Goal: Task Accomplishment & Management: Manage account settings

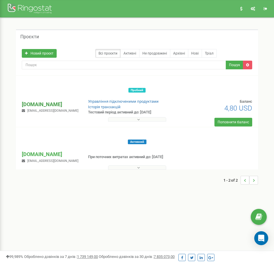
click at [46, 105] on p "[DOMAIN_NAME]" at bounding box center [50, 105] width 57 height 8
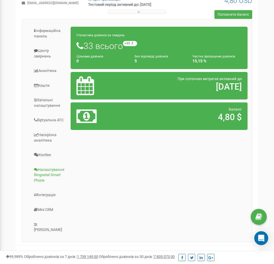
scroll to position [111, 0]
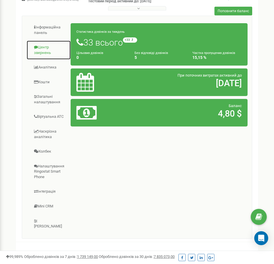
click at [47, 55] on link "Центр звернень" at bounding box center [48, 49] width 44 height 19
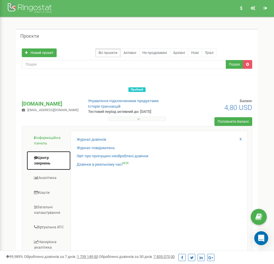
scroll to position [0, 0]
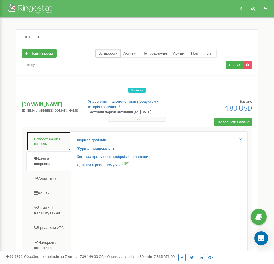
click at [49, 142] on link "Інформаційна панель" at bounding box center [48, 141] width 44 height 19
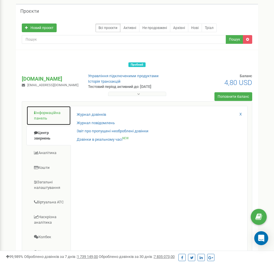
scroll to position [29, 0]
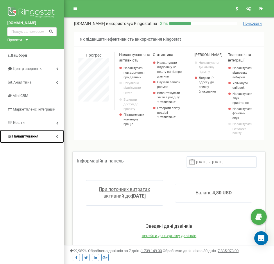
click at [51, 136] on link "Налаштування" at bounding box center [32, 137] width 64 height 14
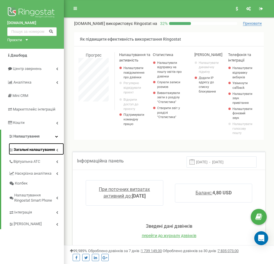
click at [58, 148] on link "Загальні налаштування" at bounding box center [36, 149] width 55 height 12
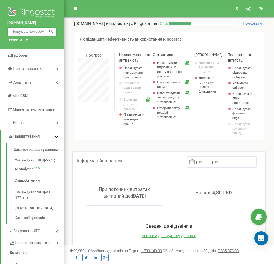
click at [37, 30] on input "text" at bounding box center [31, 31] width 49 height 9
type input "1"
click at [24, 40] on div "Проєкти ringostat.com konarrorngst.com" at bounding box center [16, 40] width 18 height 6
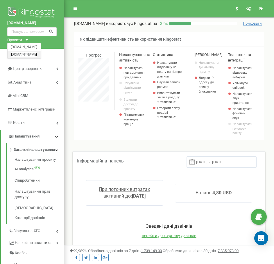
click at [31, 54] on link "[DOMAIN_NAME]" at bounding box center [24, 54] width 26 height 3
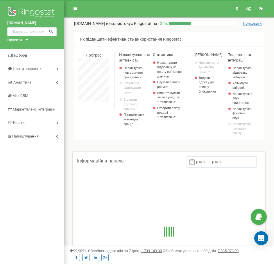
scroll to position [454, 210]
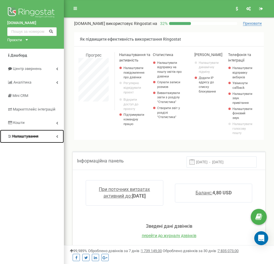
click at [53, 138] on link "Налаштування" at bounding box center [32, 137] width 64 height 14
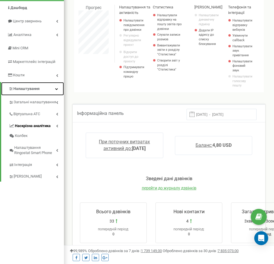
scroll to position [58, 0]
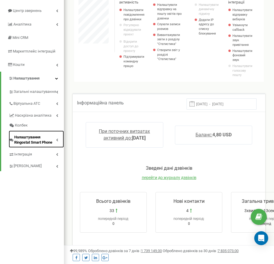
click at [55, 142] on span "Налаштування Ringostat Smart Phone" at bounding box center [35, 140] width 42 height 11
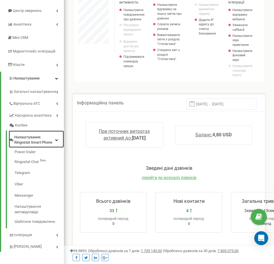
click at [55, 142] on span "Налаштування Ringostat Smart Phone" at bounding box center [34, 140] width 41 height 11
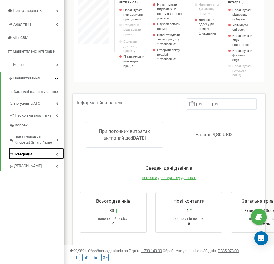
click at [55, 154] on link "Інтеграція" at bounding box center [36, 154] width 55 height 12
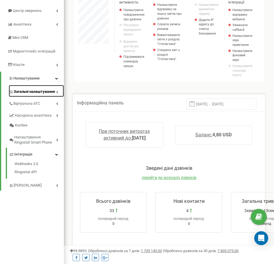
click at [52, 93] on span "Загальні налаштування" at bounding box center [34, 92] width 41 height 6
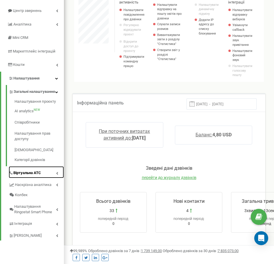
click at [57, 175] on icon at bounding box center [57, 173] width 2 height 3
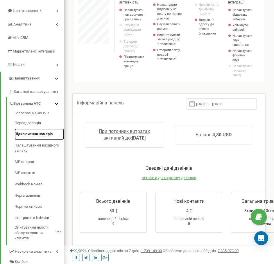
click at [42, 136] on link "Підключення номерів" at bounding box center [39, 134] width 49 height 11
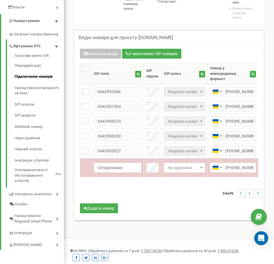
scroll to position [116, 0]
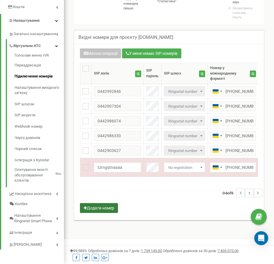
click at [113, 210] on button "Додати номер" at bounding box center [99, 208] width 38 height 10
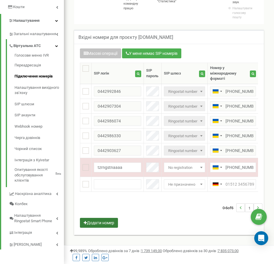
scroll to position [374, 210]
click at [118, 185] on input "text" at bounding box center [117, 185] width 47 height 10
click at [235, 185] on input "text" at bounding box center [233, 185] width 46 height 10
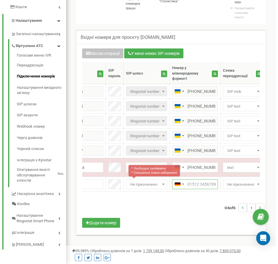
scroll to position [0, 64]
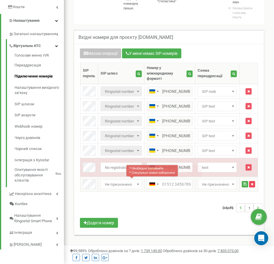
click at [252, 186] on icon "button" at bounding box center [252, 184] width 3 height 3
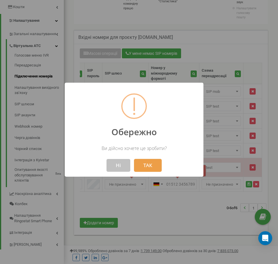
click at [141, 170] on button "ТАК" at bounding box center [148, 165] width 28 height 13
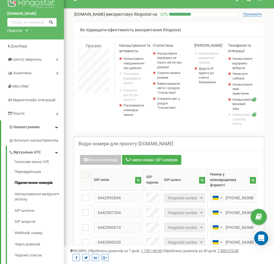
scroll to position [0, 0]
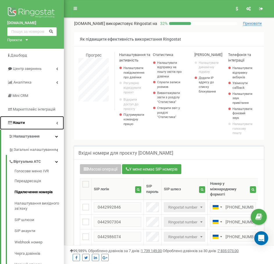
click at [54, 122] on link "Кошти" at bounding box center [32, 123] width 64 height 14
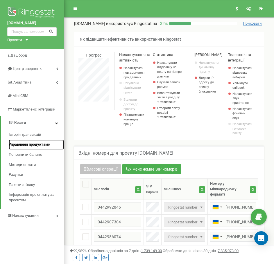
click at [49, 143] on span "Управління продуктами" at bounding box center [30, 145] width 42 height 6
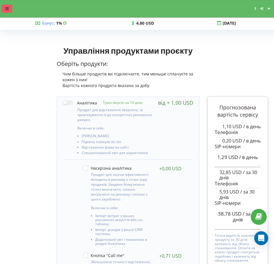
click at [2, 9] on div at bounding box center [7, 9] width 10 height 8
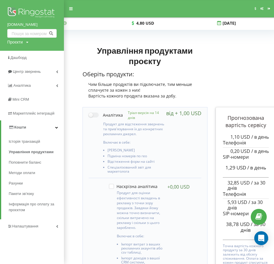
click at [51, 126] on link "Кошти" at bounding box center [32, 128] width 63 height 14
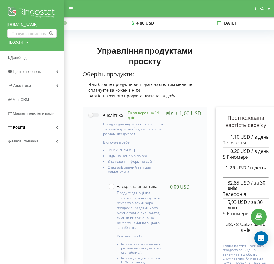
click at [51, 127] on link "Кошти" at bounding box center [32, 128] width 64 height 14
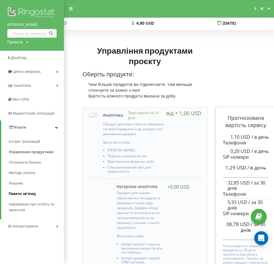
click at [38, 195] on link "Пакети зв'язку" at bounding box center [36, 194] width 55 height 10
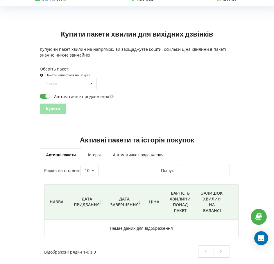
scroll to position [32, 0]
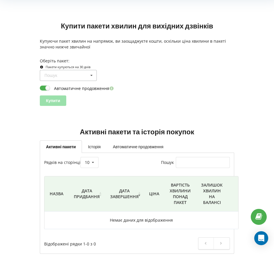
click at [91, 77] on icon at bounding box center [91, 75] width 9 height 11
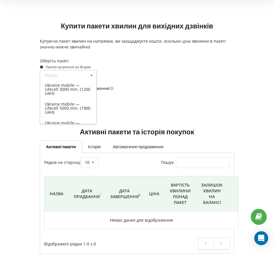
scroll to position [0, 0]
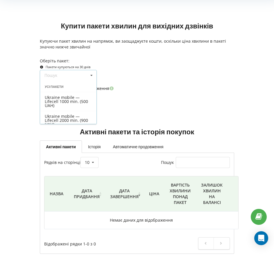
click at [139, 76] on div "Пошук Усі пакети Ukraine mobile — Lifecell 1000 min. (500 UAH) Ukraine mobile —…" at bounding box center [137, 75] width 198 height 11
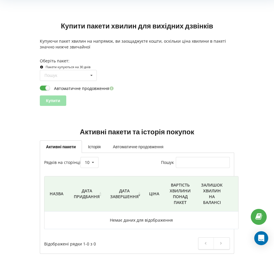
click at [150, 149] on link "Автоматичне продовження" at bounding box center [138, 147] width 63 height 12
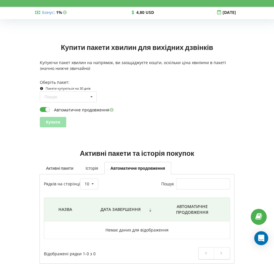
click at [87, 171] on link "Історія" at bounding box center [91, 168] width 25 height 12
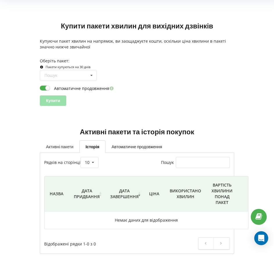
click at [55, 149] on link "Активні пакети" at bounding box center [60, 147] width 40 height 12
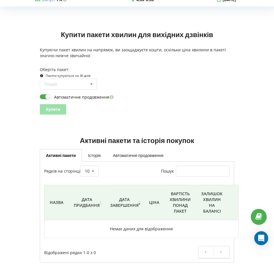
scroll to position [0, 0]
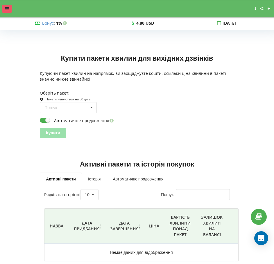
click at [9, 11] on div at bounding box center [7, 9] width 10 height 8
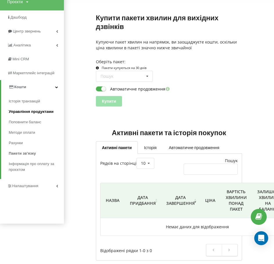
scroll to position [47, 0]
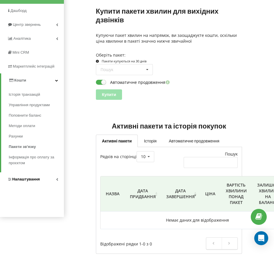
click at [51, 180] on link "Налаштування" at bounding box center [32, 180] width 64 height 14
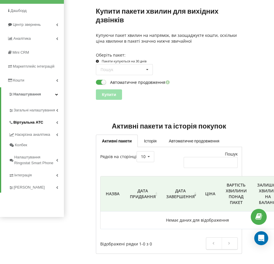
click at [52, 122] on link "Віртуальна АТС" at bounding box center [36, 122] width 55 height 12
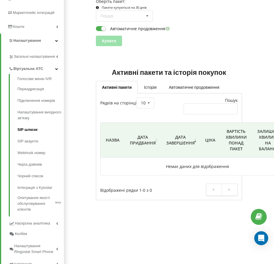
scroll to position [105, 0]
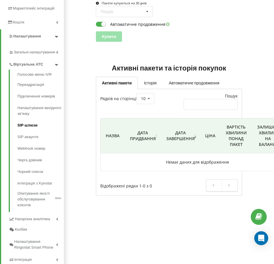
click at [35, 125] on link "SIP шлюзи" at bounding box center [40, 126] width 46 height 12
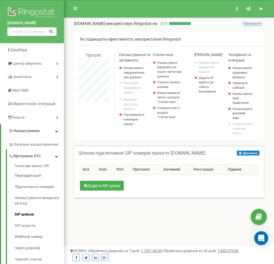
scroll to position [349, 210]
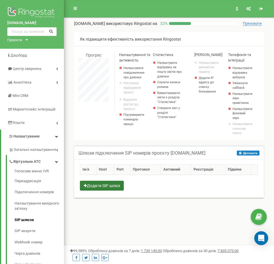
click at [113, 186] on button "Додати SIP шлюз" at bounding box center [102, 186] width 44 height 10
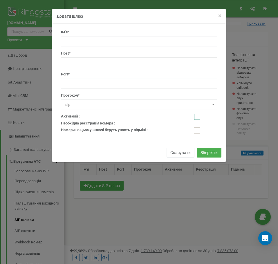
click at [197, 119] on ins at bounding box center [197, 117] width 6 height 6
click at [197, 118] on ins at bounding box center [197, 117] width 6 height 6
checkbox input "false"
click at [197, 124] on ins at bounding box center [197, 124] width 6 height 6
click at [198, 125] on ins at bounding box center [197, 124] width 6 height 6
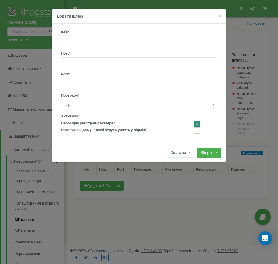
checkbox input "false"
click at [182, 151] on button "Скасувати" at bounding box center [181, 153] width 28 height 10
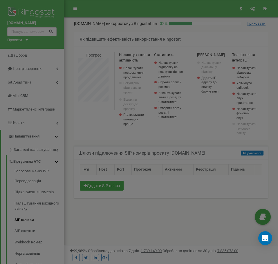
scroll to position [290121, 290259]
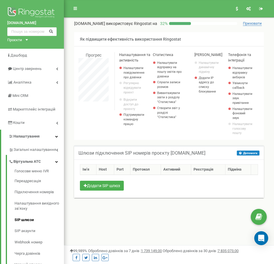
drag, startPoint x: 78, startPoint y: 155, endPoint x: 207, endPoint y: 154, distance: 128.1
click at [205, 154] on h5 "Шлюзи підключення SIP номерів проєкту konarrorngst.com" at bounding box center [141, 153] width 127 height 5
copy h5 "Шлюзи підключення SIP номерів проєкту konarrorngst.com"
click at [95, 182] on button "Додати SIP шлюз" at bounding box center [102, 186] width 44 height 10
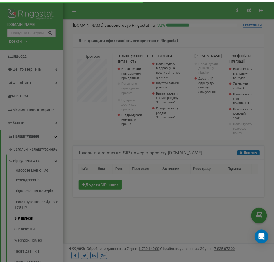
scroll to position [349, 214]
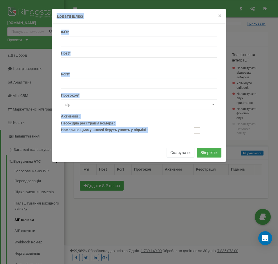
drag, startPoint x: 56, startPoint y: 15, endPoint x: 156, endPoint y: 130, distance: 152.2
click at [156, 130] on div "× Close Додати шлюз Ім'я* Host* Port* Протокол* sip h323 sip" at bounding box center [139, 86] width 174 height 154
copy div "Додати шлюз Ім'я* Host* Port* Протокол* sip h323 sip Активний : Необхідна реєст…"
click at [216, 19] on div "× Close Додати шлюз" at bounding box center [139, 16] width 174 height 15
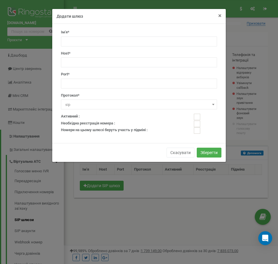
click at [219, 17] on span "×" at bounding box center [219, 15] width 3 height 7
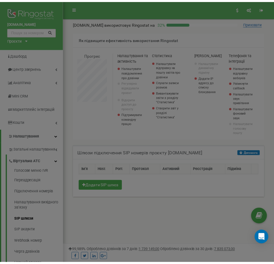
scroll to position [290121, 290259]
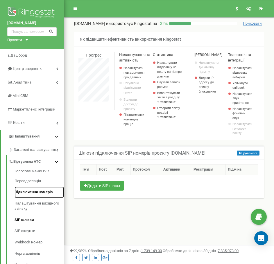
click at [40, 193] on link "Підключення номерів" at bounding box center [39, 192] width 49 height 11
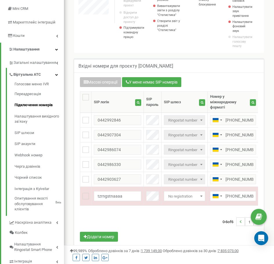
click at [236, 112] on th "Номер у міжнародному форматі Шукати" at bounding box center [232, 101] width 51 height 21
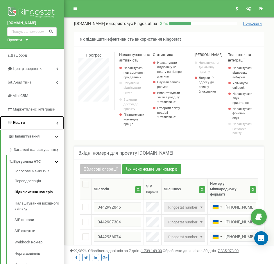
click at [51, 123] on link "Кошти" at bounding box center [32, 123] width 64 height 14
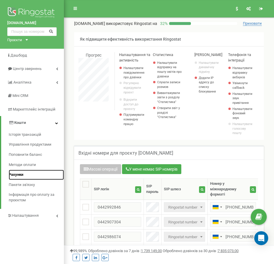
click at [29, 173] on link "Рахунки" at bounding box center [36, 175] width 55 height 10
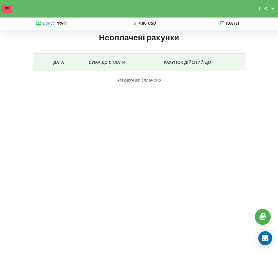
click at [5, 6] on div at bounding box center [7, 9] width 10 height 8
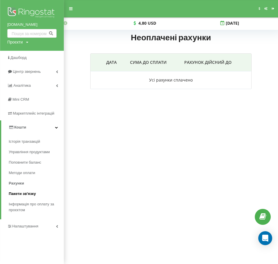
click at [40, 194] on link "Пакети зв'язку" at bounding box center [36, 194] width 55 height 10
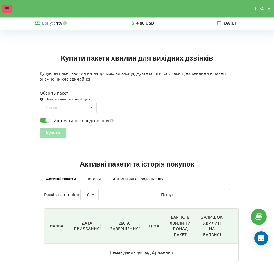
click at [6, 10] on icon at bounding box center [6, 9] width 3 height 4
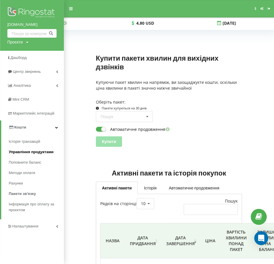
click at [27, 151] on span "Управління продуктами" at bounding box center [31, 152] width 45 height 6
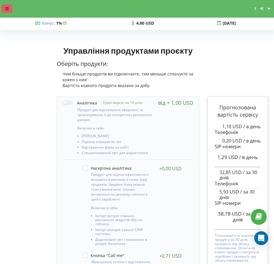
click at [6, 8] on icon at bounding box center [6, 9] width 3 height 4
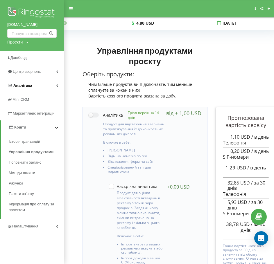
click at [53, 88] on link "Аналiтика" at bounding box center [32, 86] width 64 height 14
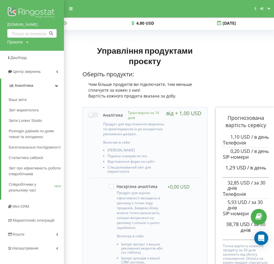
click at [53, 88] on link "Аналiтика" at bounding box center [32, 86] width 63 height 14
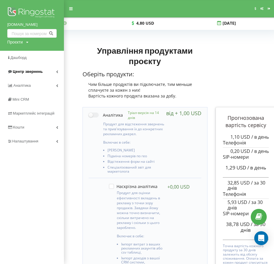
click at [55, 75] on link "Центр звернень" at bounding box center [32, 72] width 64 height 14
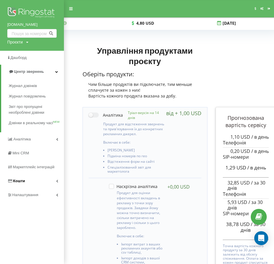
click at [55, 178] on link "Кошти" at bounding box center [32, 181] width 64 height 14
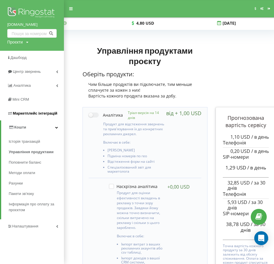
click at [54, 115] on span "Маркетплейс інтеграцій" at bounding box center [35, 113] width 44 height 4
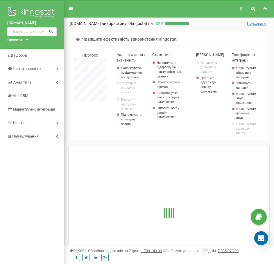
scroll to position [349, 210]
click at [53, 138] on link "Налаштування" at bounding box center [32, 137] width 64 height 14
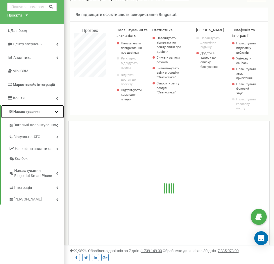
scroll to position [29, 0]
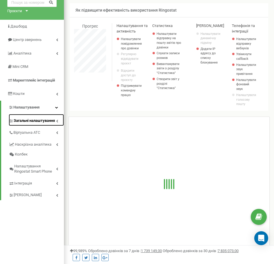
click at [56, 117] on link "Загальні налаштування" at bounding box center [36, 120] width 55 height 12
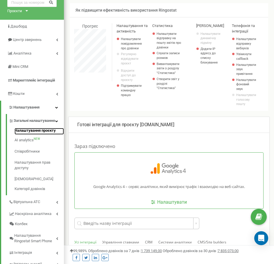
click at [37, 135] on link "Налаштування проєкту" at bounding box center [39, 131] width 49 height 7
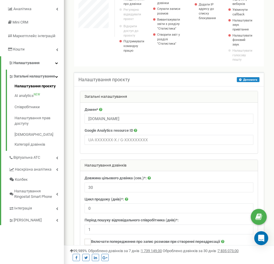
scroll to position [62, 0]
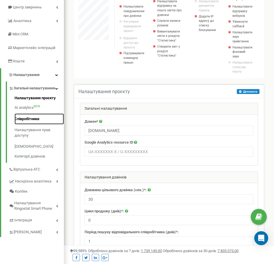
click at [33, 124] on link "Співробітники" at bounding box center [39, 119] width 49 height 11
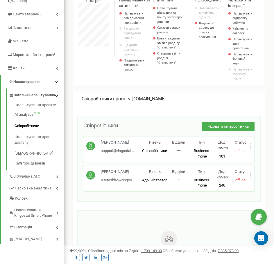
scroll to position [58, 0]
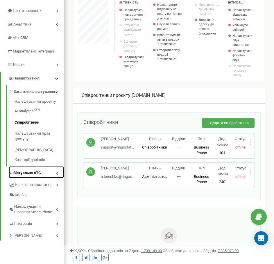
click at [43, 177] on link "Віртуальна АТС" at bounding box center [36, 172] width 55 height 12
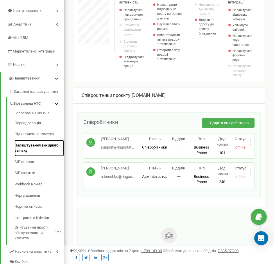
click at [48, 146] on link "Налаштування вихідного зв’язку" at bounding box center [39, 148] width 49 height 17
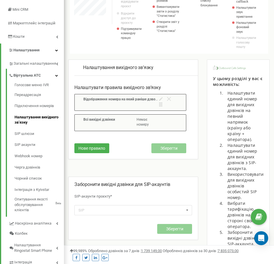
scroll to position [87, 0]
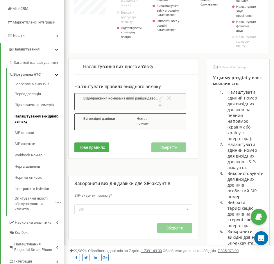
click at [139, 125] on span "Немає номеру" at bounding box center [143, 121] width 12 height 9
click at [138, 107] on div "Відображення номера на який раніше дзвонив клієнт при вихідному дзвінку." at bounding box center [130, 101] width 112 height 17
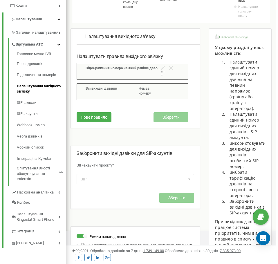
scroll to position [116, 0]
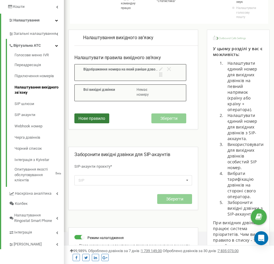
click at [90, 118] on span "Нове правило" at bounding box center [91, 118] width 27 height 5
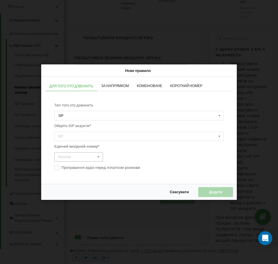
click at [96, 157] on icon at bounding box center [98, 156] width 7 height 9
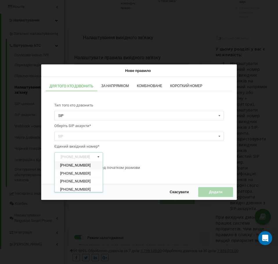
click at [96, 157] on icon at bounding box center [98, 156] width 7 height 9
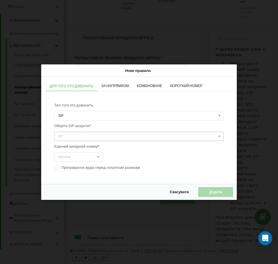
click at [101, 136] on div "SIP konarrorngstcom_mob" at bounding box center [139, 137] width 170 height 10
click at [101, 144] on div "konarrorngstcom_mob" at bounding box center [139, 145] width 169 height 8
click at [96, 158] on icon at bounding box center [98, 156] width 7 height 9
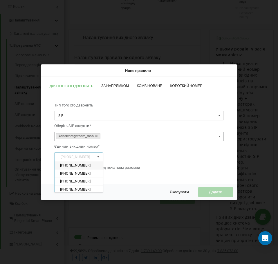
click at [94, 165] on div "[PHONE_NUMBER]" at bounding box center [79, 166] width 48 height 8
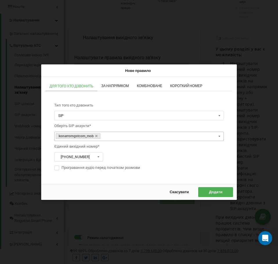
click at [178, 193] on span "Скасувати" at bounding box center [179, 192] width 19 height 5
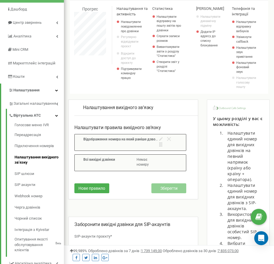
scroll to position [41, 0]
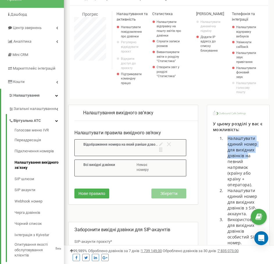
drag, startPoint x: 226, startPoint y: 137, endPoint x: 248, endPoint y: 158, distance: 30.2
click at [248, 158] on li "Налаштувати єдиний номер для вихідних дзвінків на певний напрямок (країну або к…" at bounding box center [244, 162] width 39 height 52
click at [236, 165] on li "Налаштувати єдиний номер для вихідних дзвінків на певний напрямок (країну або к…" at bounding box center [244, 162] width 39 height 52
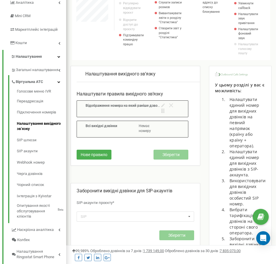
scroll to position [87, 0]
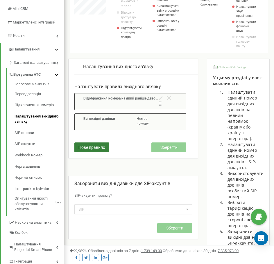
click at [98, 145] on span "Нове правило" at bounding box center [91, 147] width 27 height 5
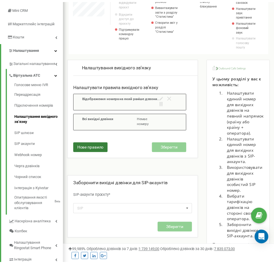
scroll to position [349, 214]
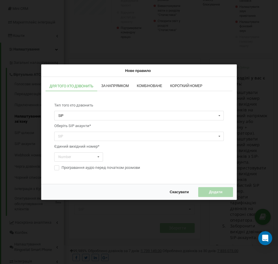
click at [121, 88] on span "За напрямком" at bounding box center [115, 85] width 28 height 3
click at [147, 85] on span "Комбіноване" at bounding box center [150, 85] width 26 height 3
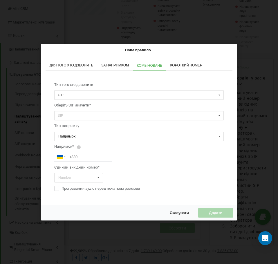
click at [180, 66] on span "Короткий номер" at bounding box center [186, 65] width 32 height 3
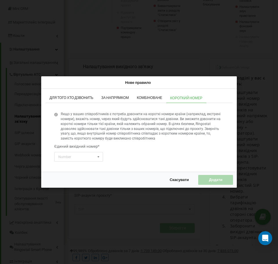
click at [176, 181] on span "Скасувати" at bounding box center [179, 180] width 19 height 5
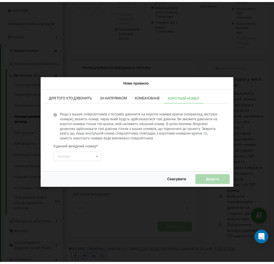
scroll to position [290121, 290259]
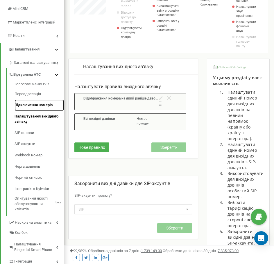
click at [49, 107] on link "Підключення номерів" at bounding box center [39, 105] width 49 height 11
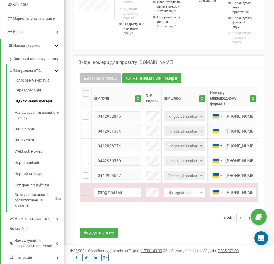
scroll to position [116, 0]
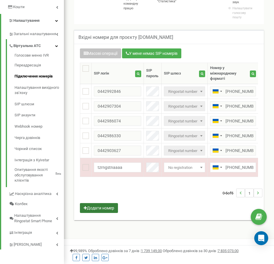
click at [105, 213] on button "Додати номер" at bounding box center [99, 208] width 38 height 10
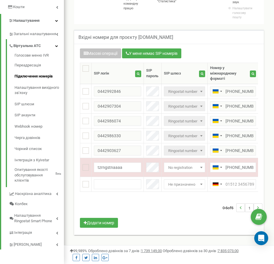
drag, startPoint x: 184, startPoint y: 197, endPoint x: 191, endPoint y: 197, distance: 7.6
click at [191, 197] on div "Масові операції У мене немає SIP номерів Налаштування Виберіть налаштування для…" at bounding box center [169, 139] width 187 height 181
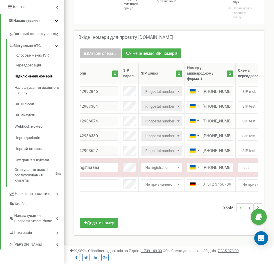
scroll to position [0, 44]
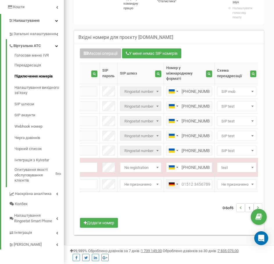
click at [178, 185] on div "Telephone country code" at bounding box center [172, 184] width 13 height 9
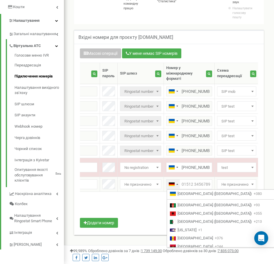
scroll to position [659, 0]
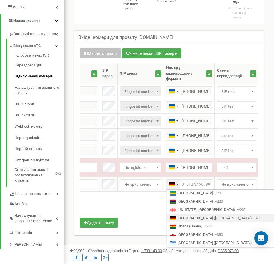
click at [178, 185] on div "Telephone country code" at bounding box center [172, 184] width 13 height 9
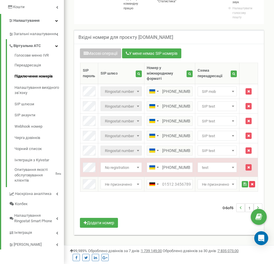
click at [253, 185] on icon "button" at bounding box center [252, 184] width 3 height 3
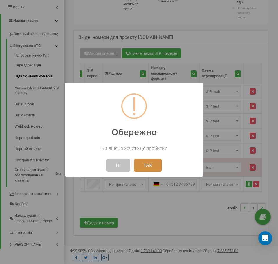
click at [154, 166] on button "ТАК" at bounding box center [148, 165] width 28 height 13
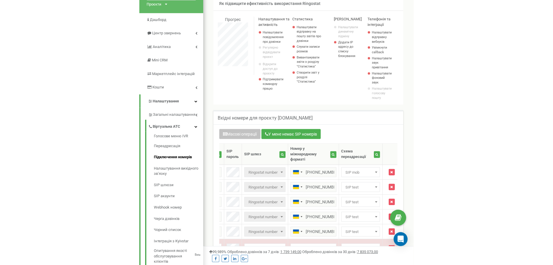
scroll to position [29, 0]
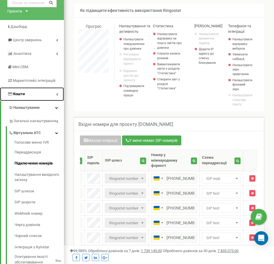
click at [47, 91] on link "Кошти" at bounding box center [32, 94] width 64 height 14
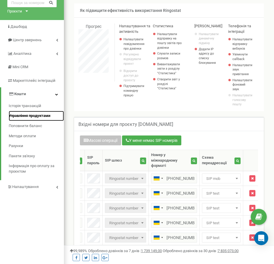
click at [42, 117] on span "Управління продуктами" at bounding box center [30, 116] width 42 height 6
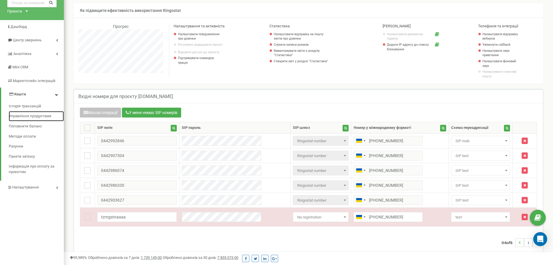
scroll to position [349, 489]
